Goal: Information Seeking & Learning: Learn about a topic

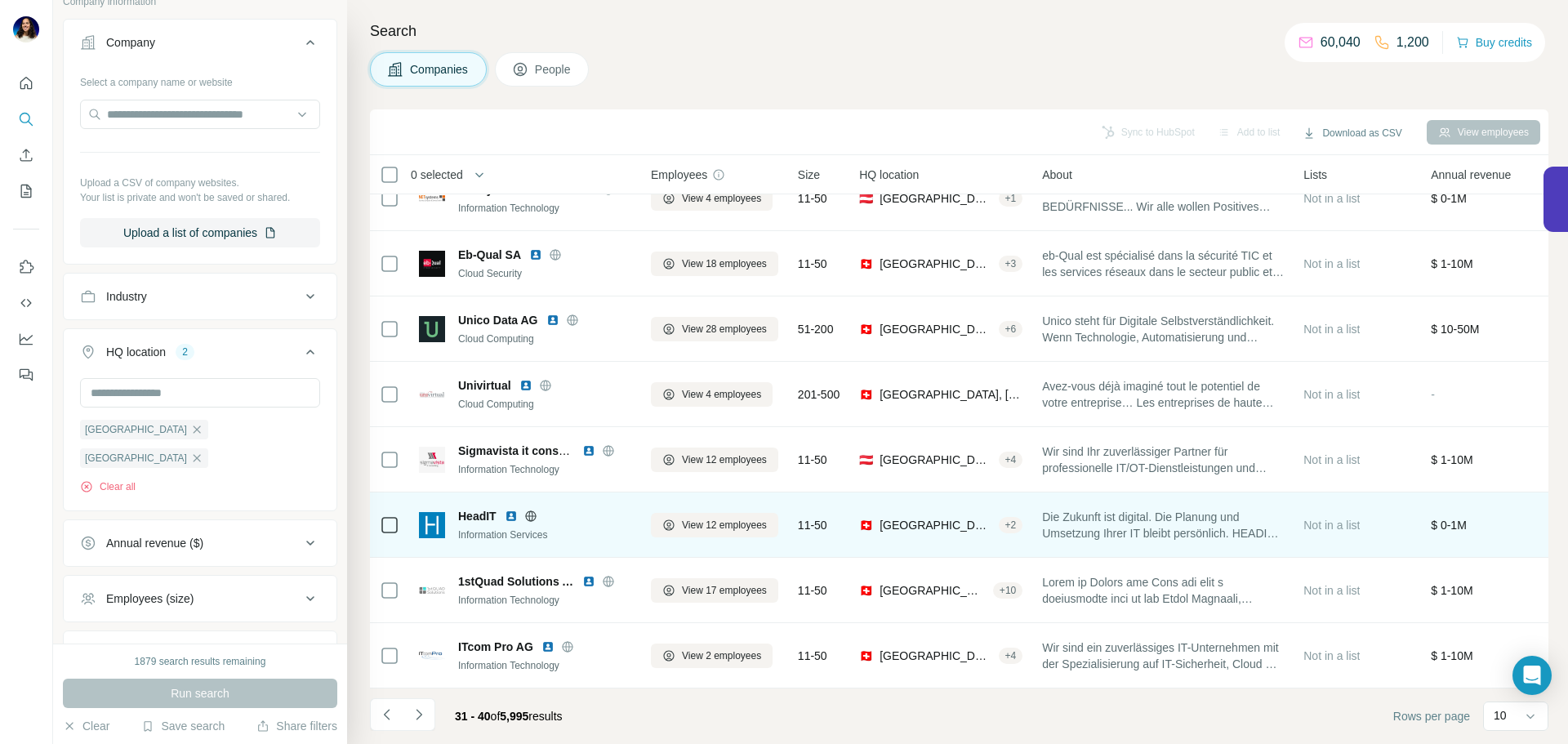
click at [508, 509] on img at bounding box center [512, 516] width 13 height 13
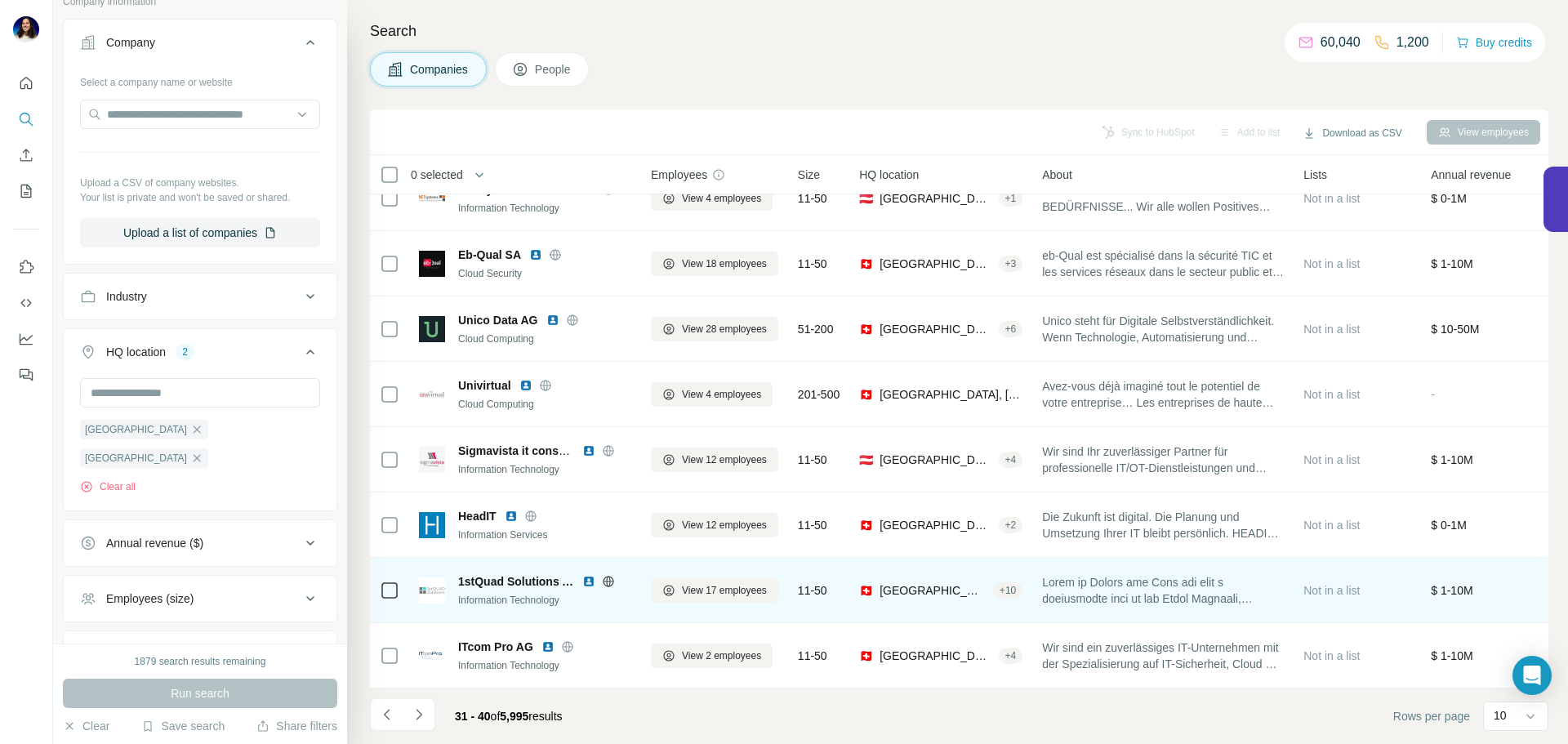
click at [588, 575] on img at bounding box center [589, 582] width 13 height 13
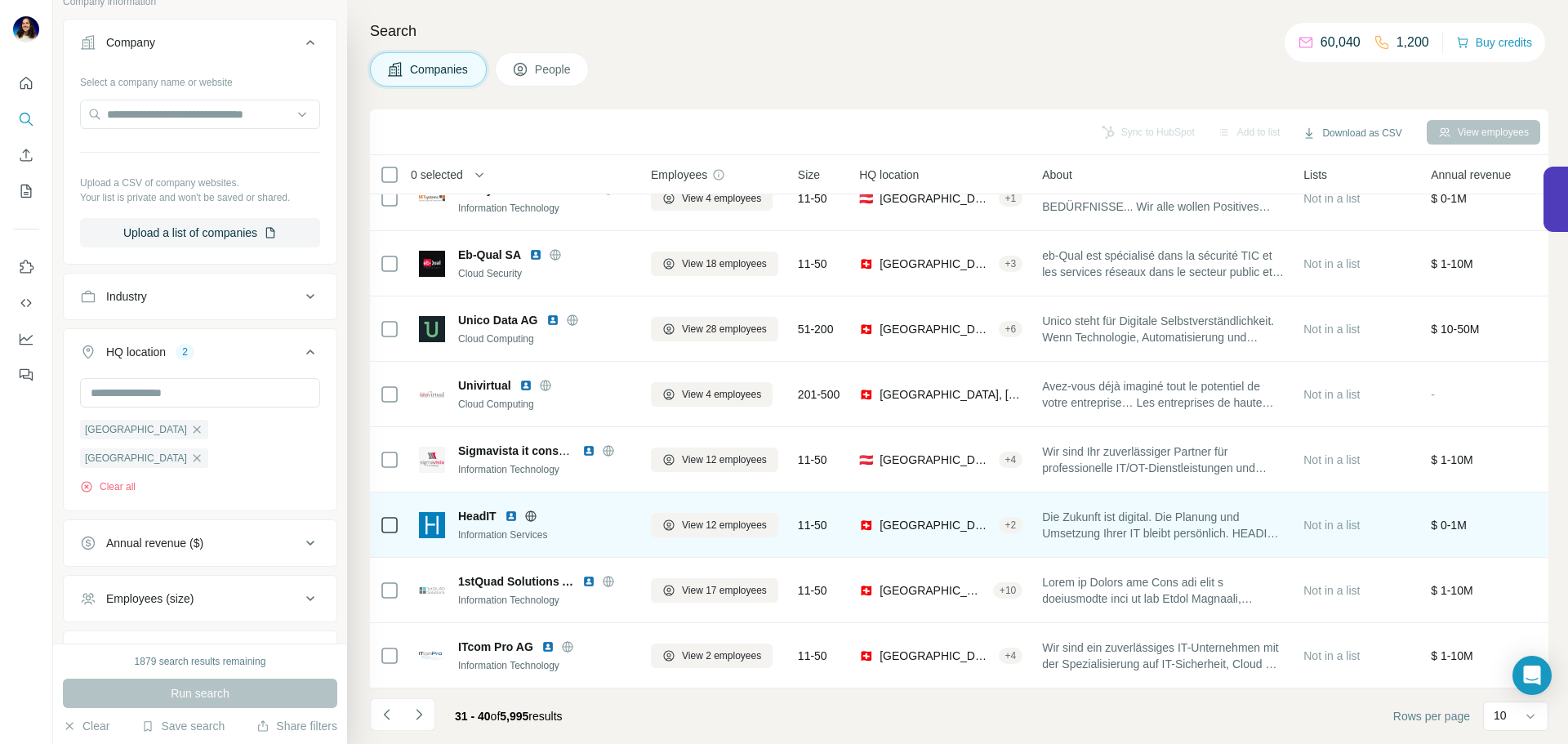
scroll to position [167, 3]
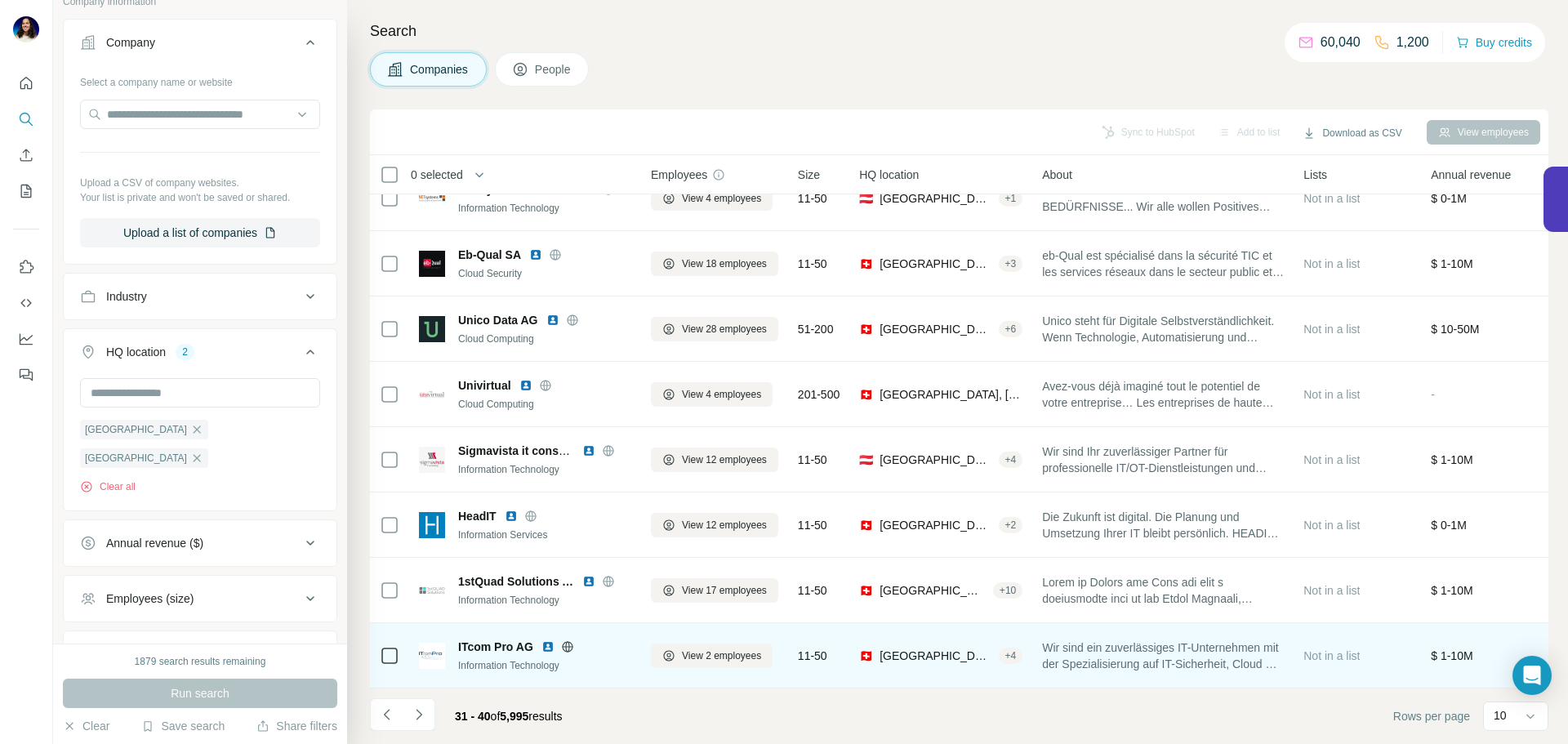
click at [545, 640] on img at bounding box center [549, 647] width 13 height 13
click at [543, 640] on img at bounding box center [549, 647] width 13 height 13
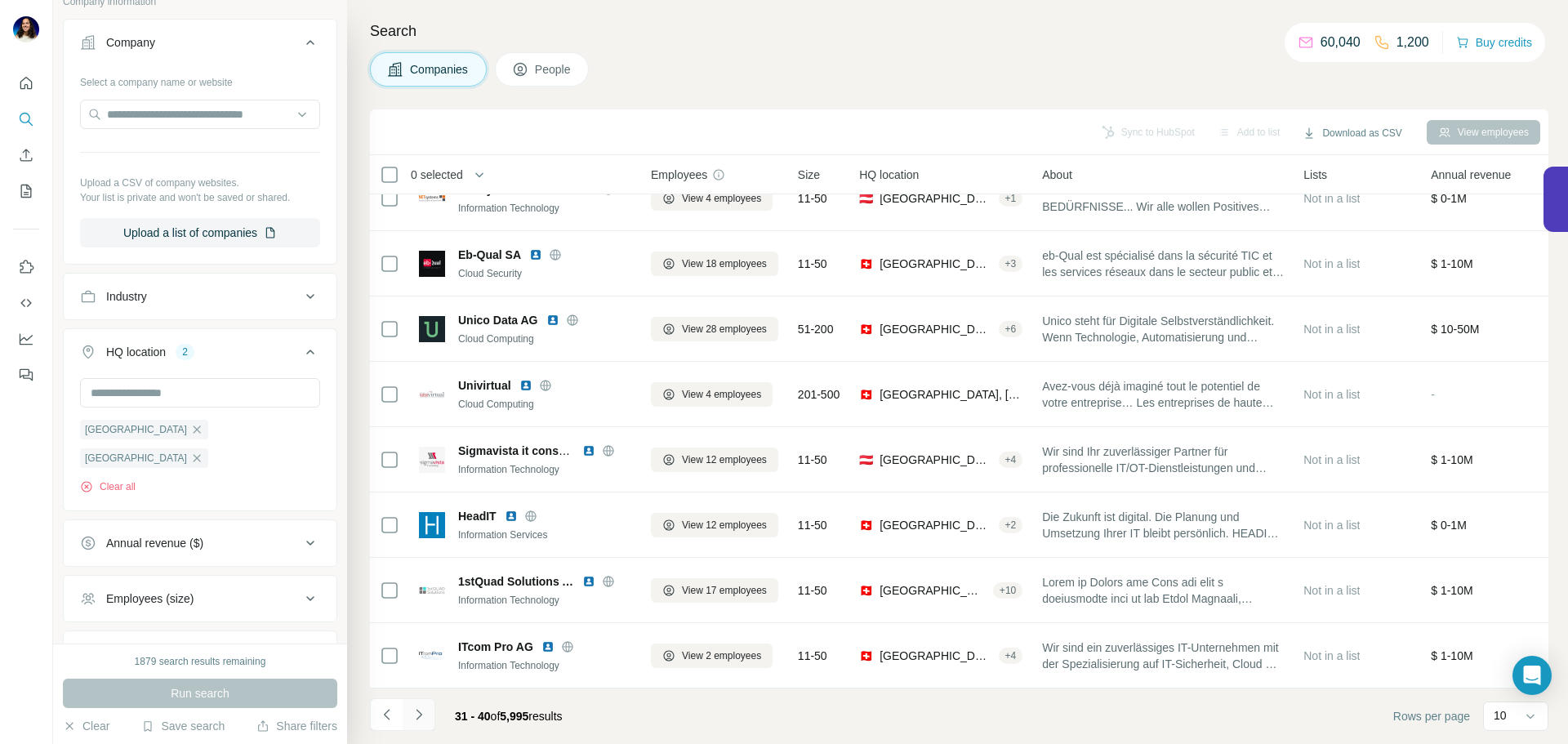
click at [414, 723] on button "Navigate to next page" at bounding box center [418, 714] width 33 height 32
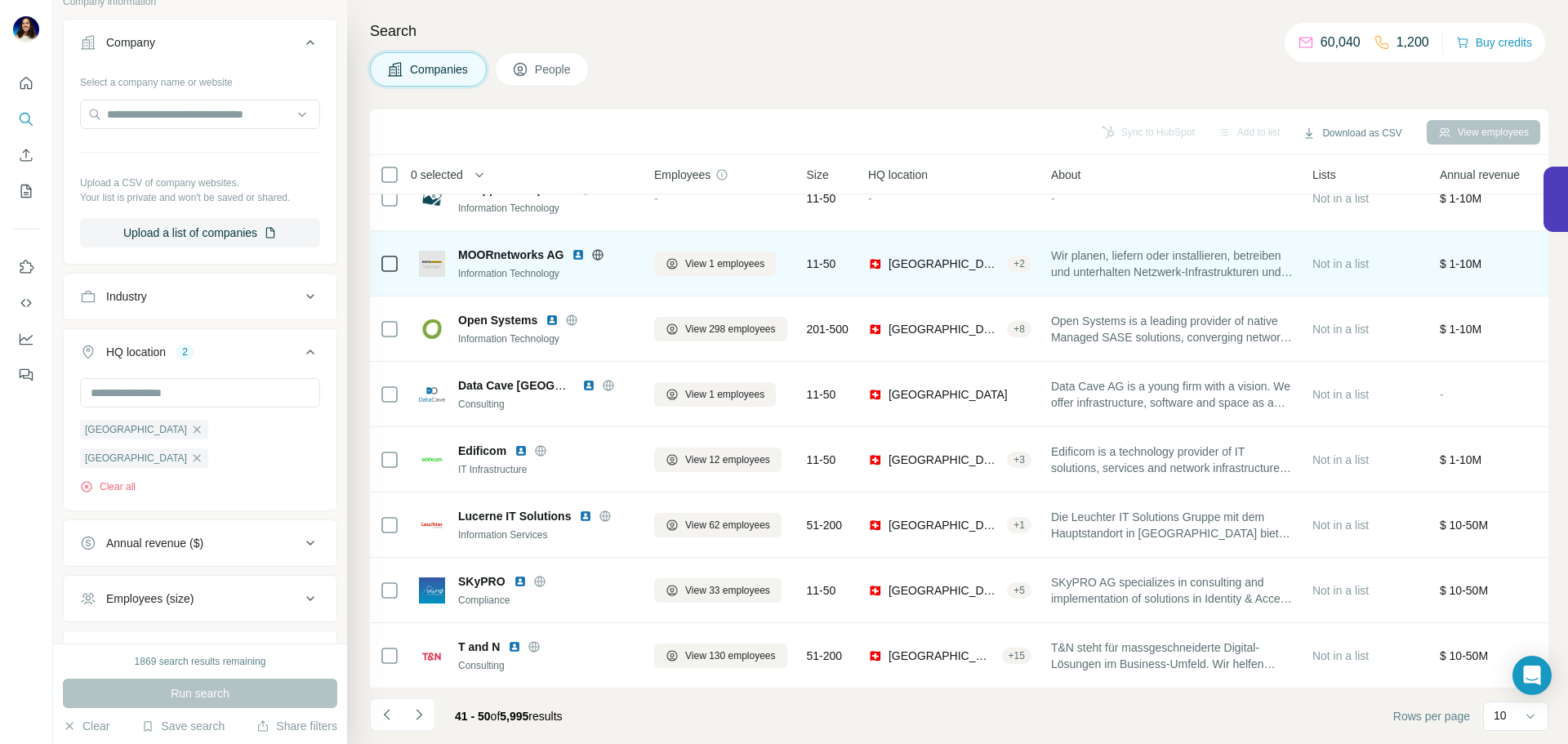
scroll to position [0, 0]
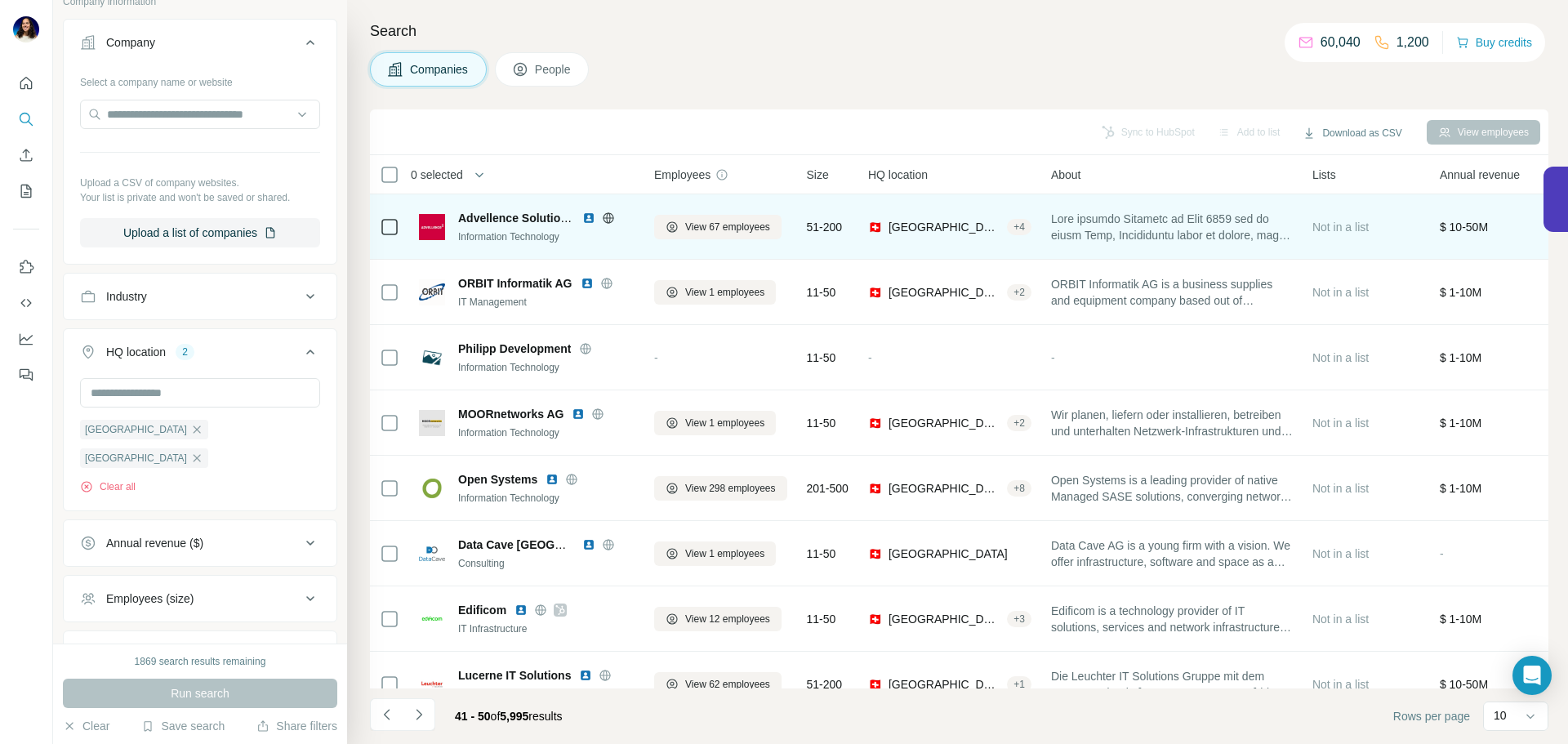
click at [584, 221] on img at bounding box center [589, 218] width 13 height 13
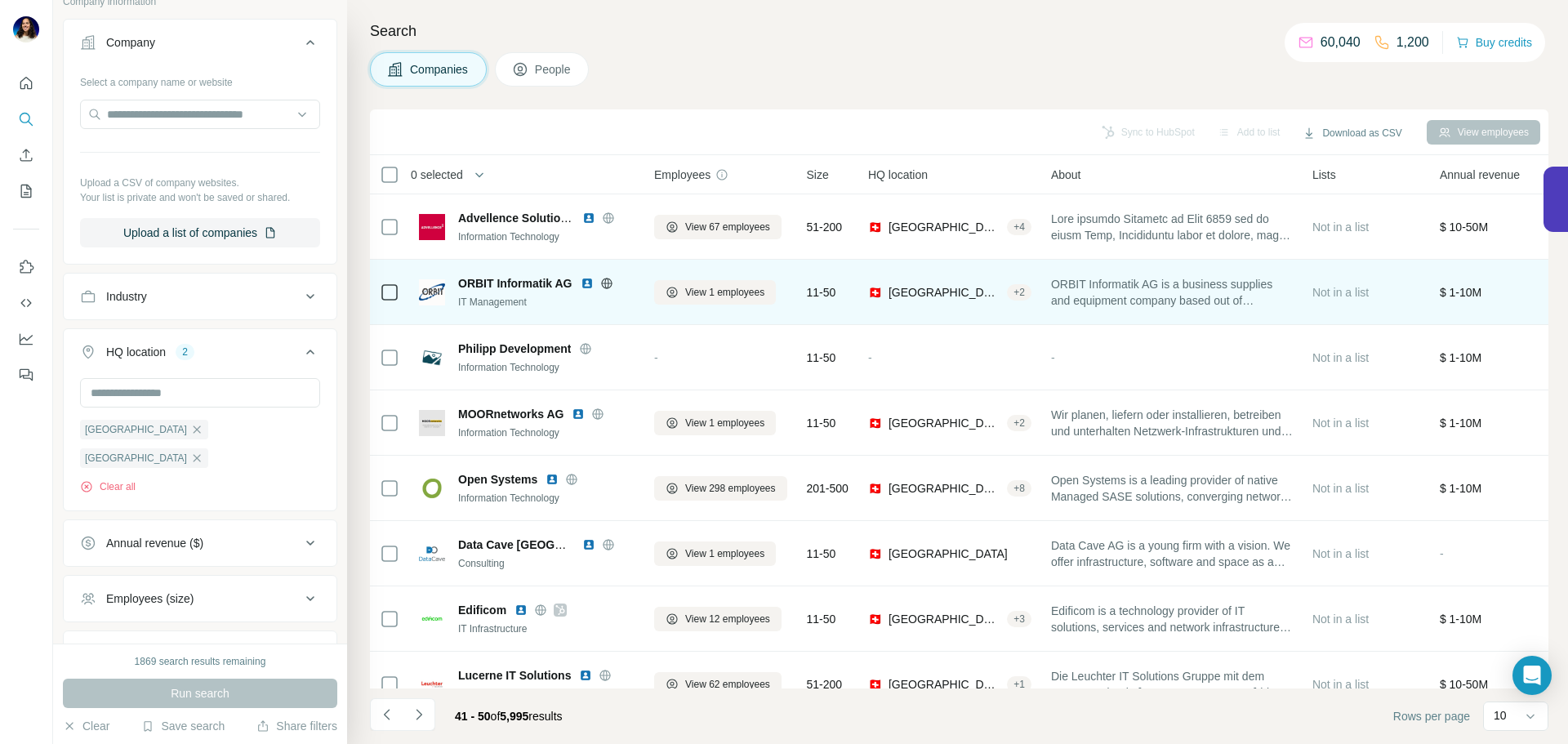
scroll to position [15, 0]
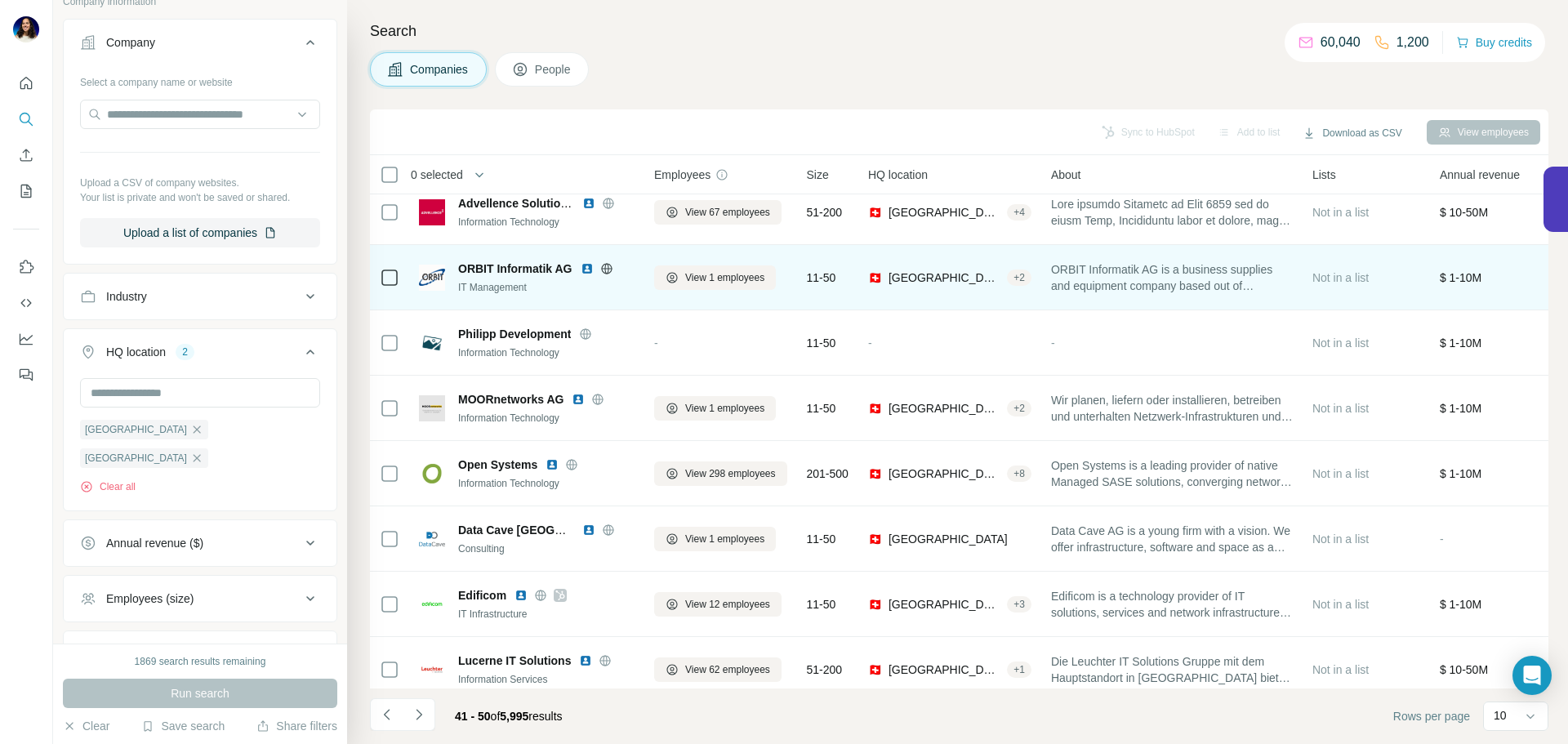
click at [588, 265] on img at bounding box center [588, 269] width 13 height 13
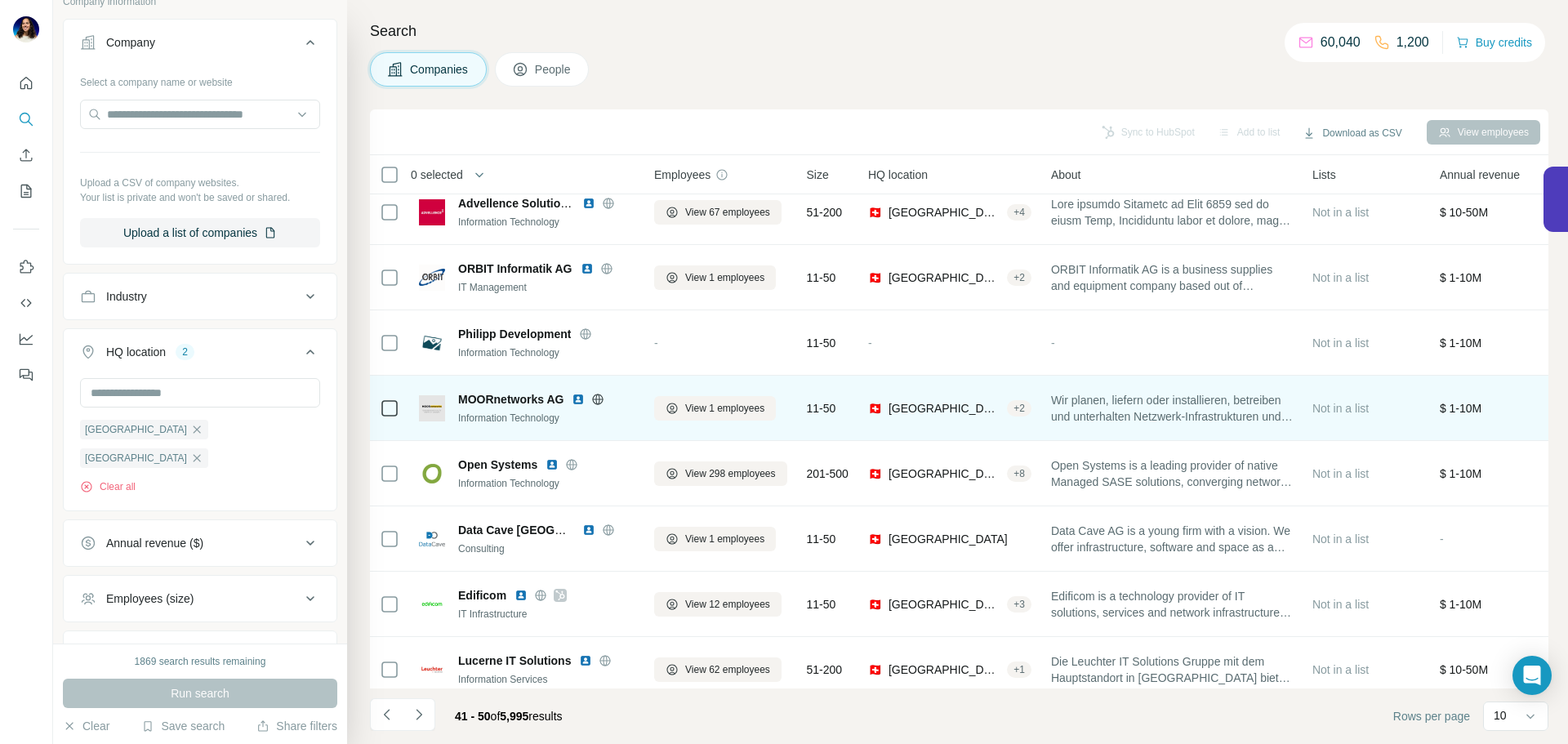
click at [579, 397] on img at bounding box center [579, 399] width 13 height 13
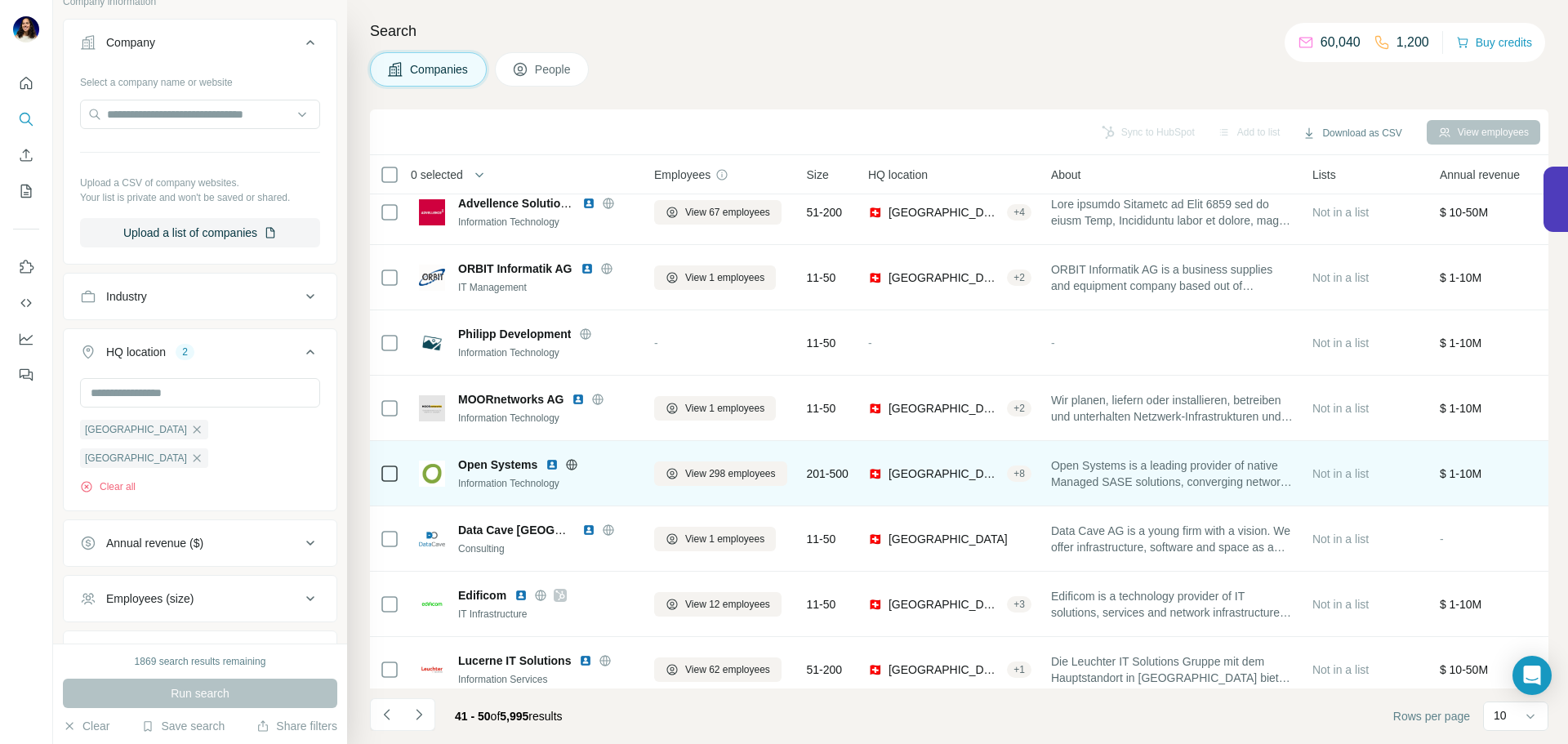
click at [554, 465] on img at bounding box center [553, 465] width 13 height 13
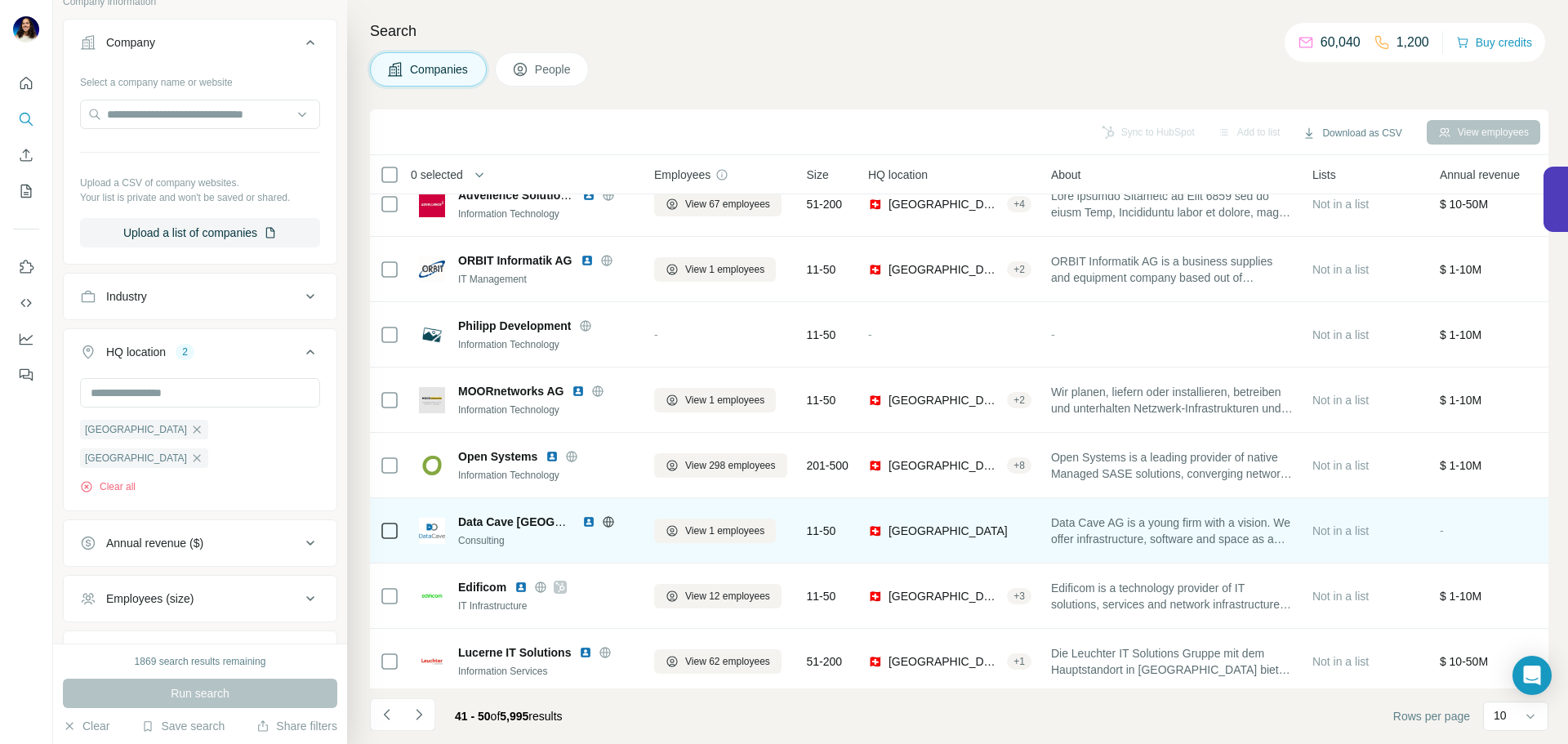
scroll to position [23, 0]
click at [589, 517] on img at bounding box center [589, 521] width 13 height 13
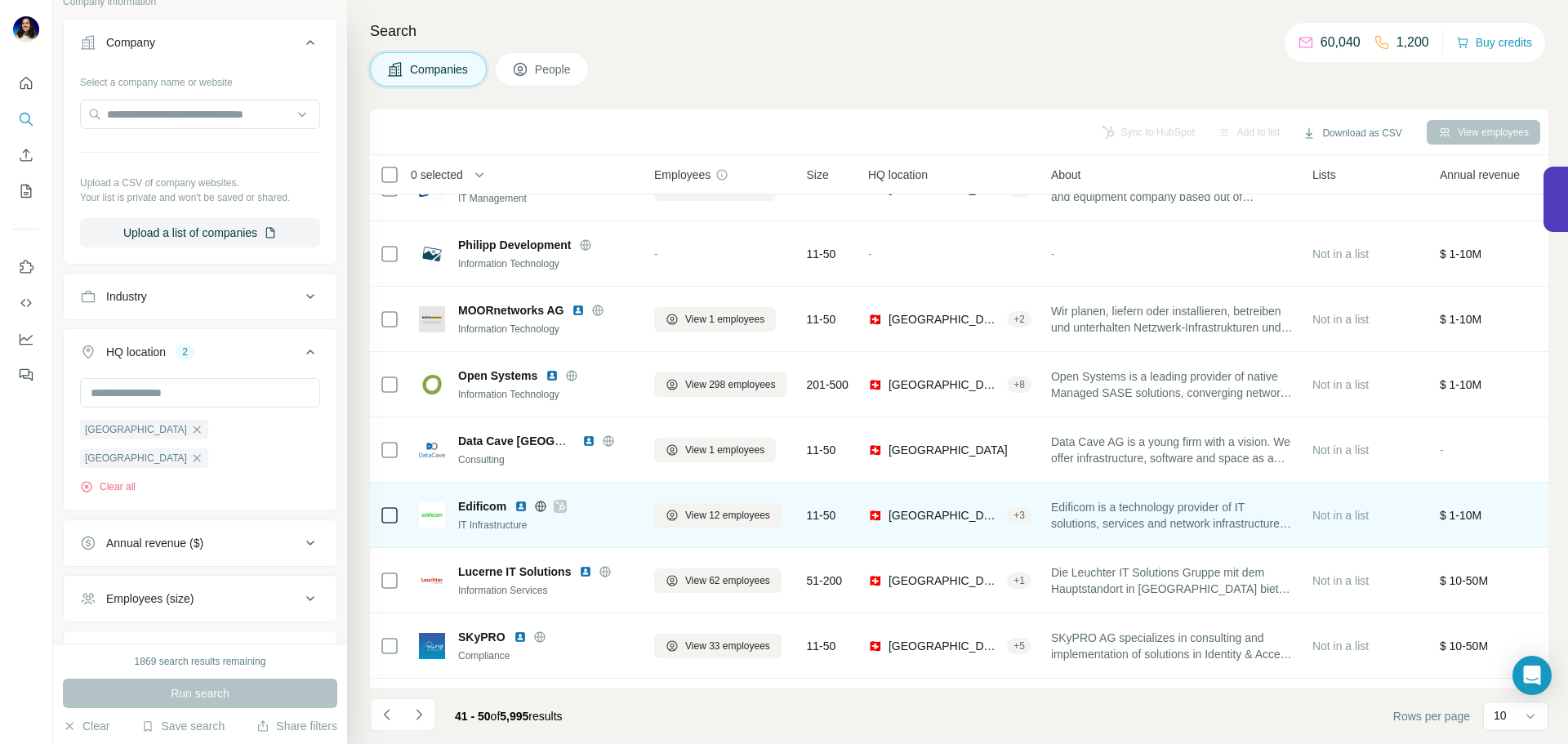
scroll to position [167, 0]
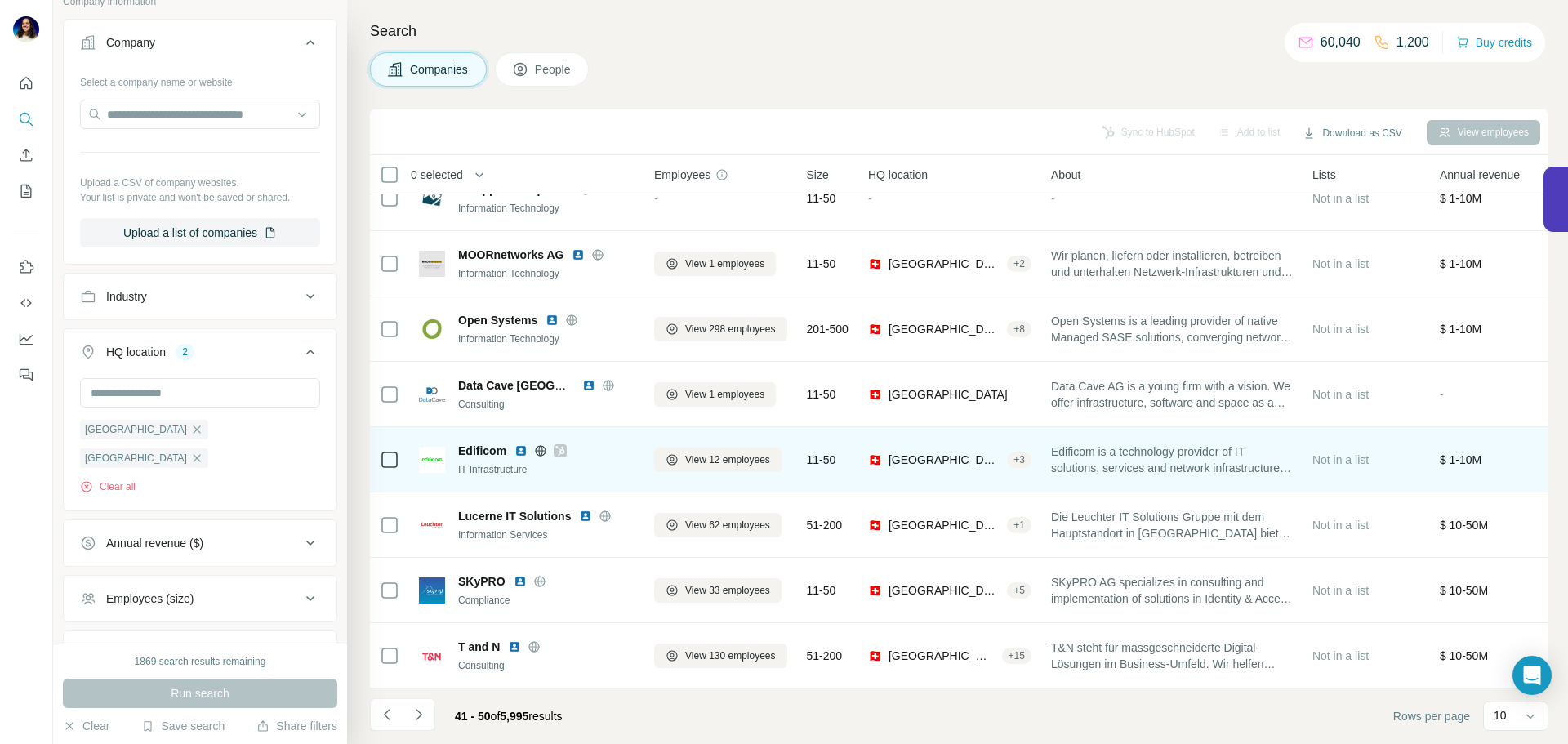
click at [521, 444] on img at bounding box center [521, 451] width 13 height 13
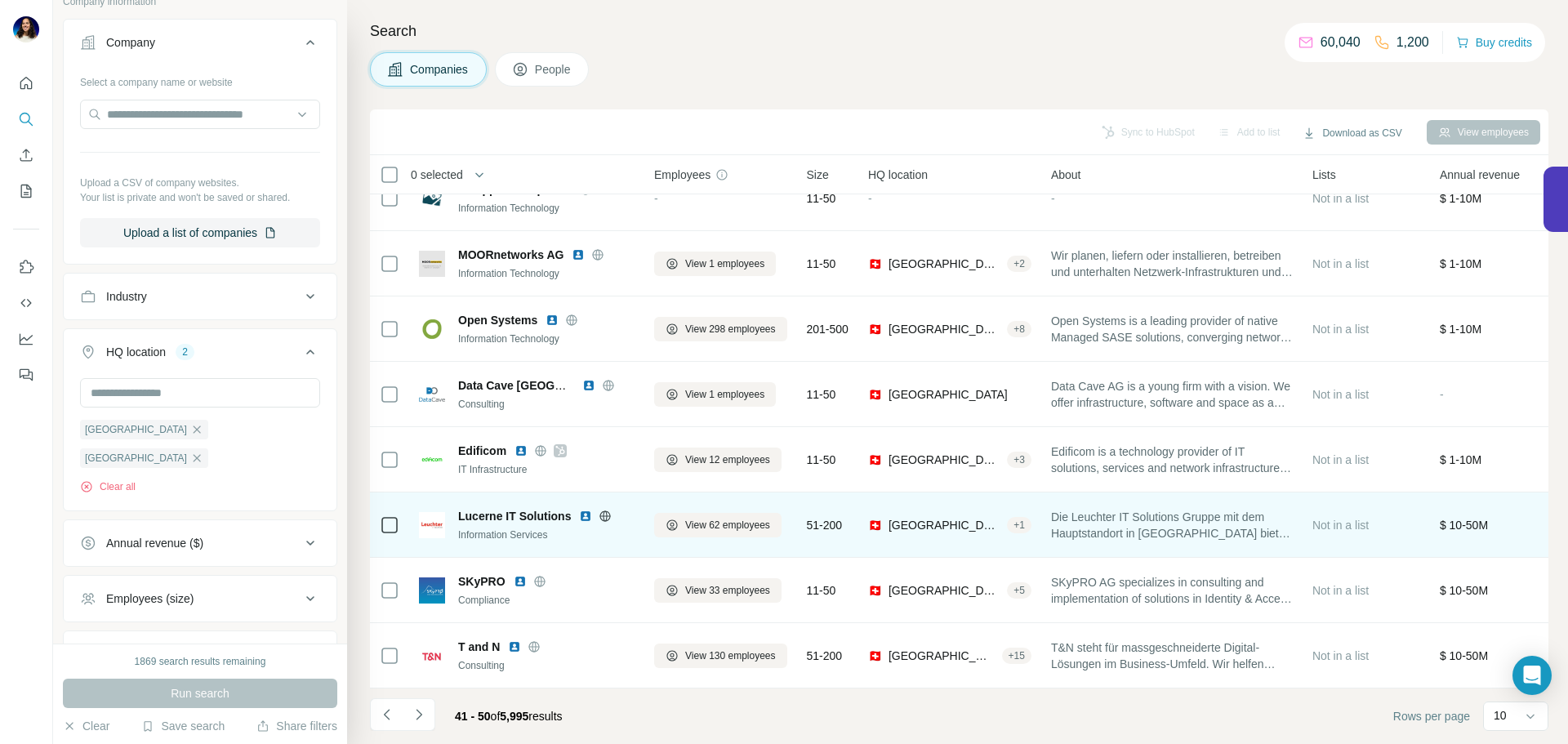
click at [587, 509] on img at bounding box center [586, 516] width 13 height 13
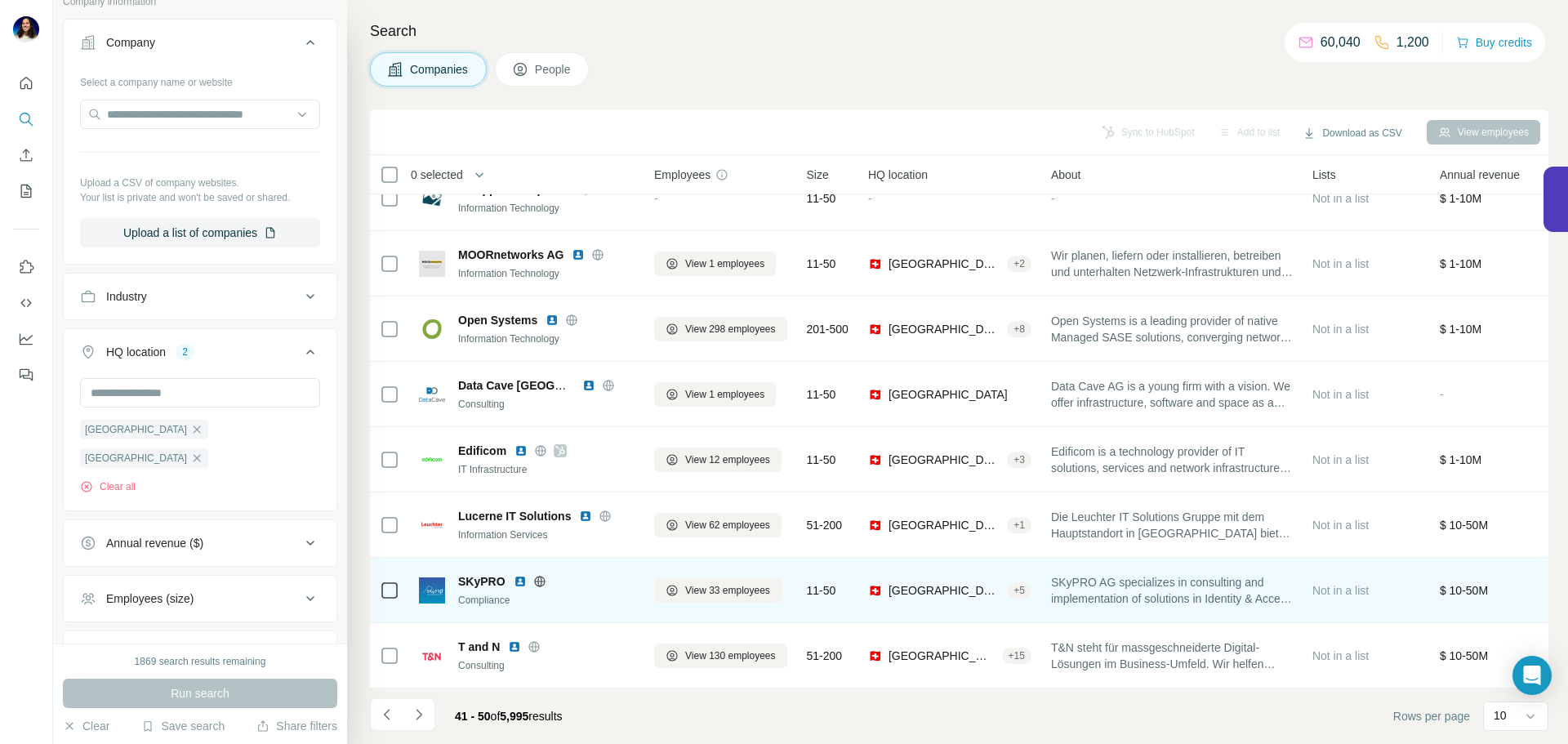
click at [520, 575] on img at bounding box center [520, 582] width 13 height 13
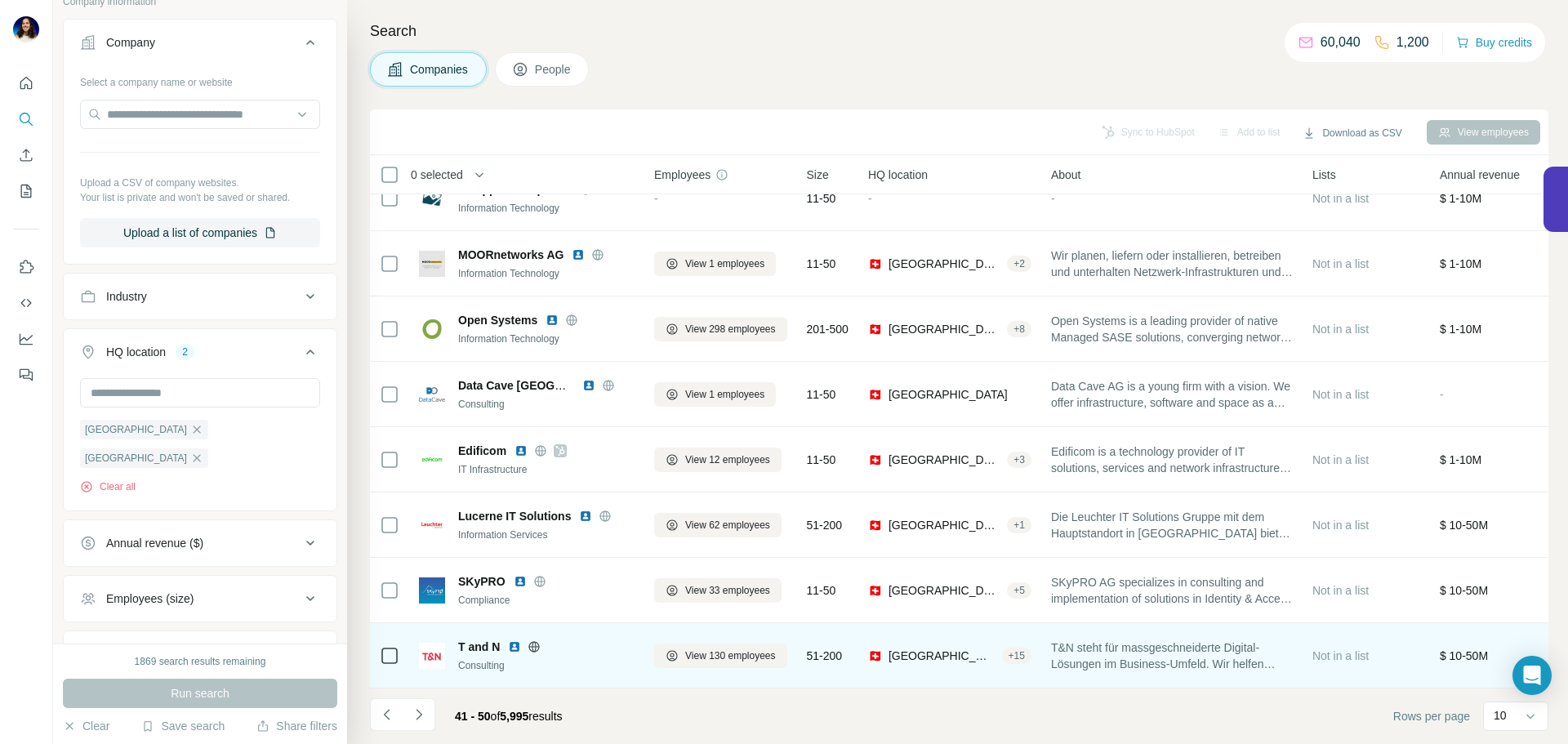
click at [515, 640] on img at bounding box center [514, 647] width 13 height 13
